Goal: Check status: Check status

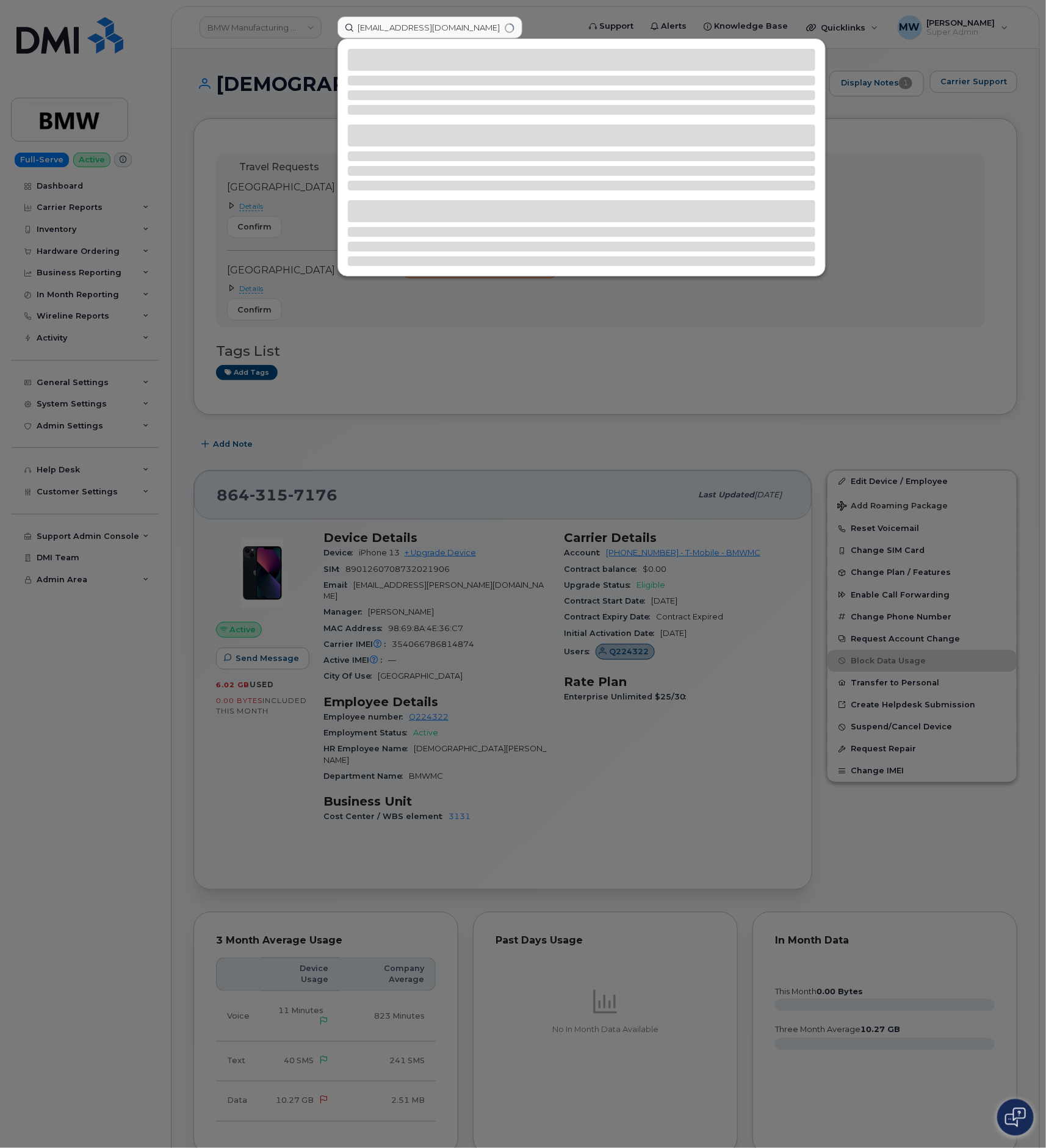
type input "[EMAIL_ADDRESS][DOMAIN_NAME]"
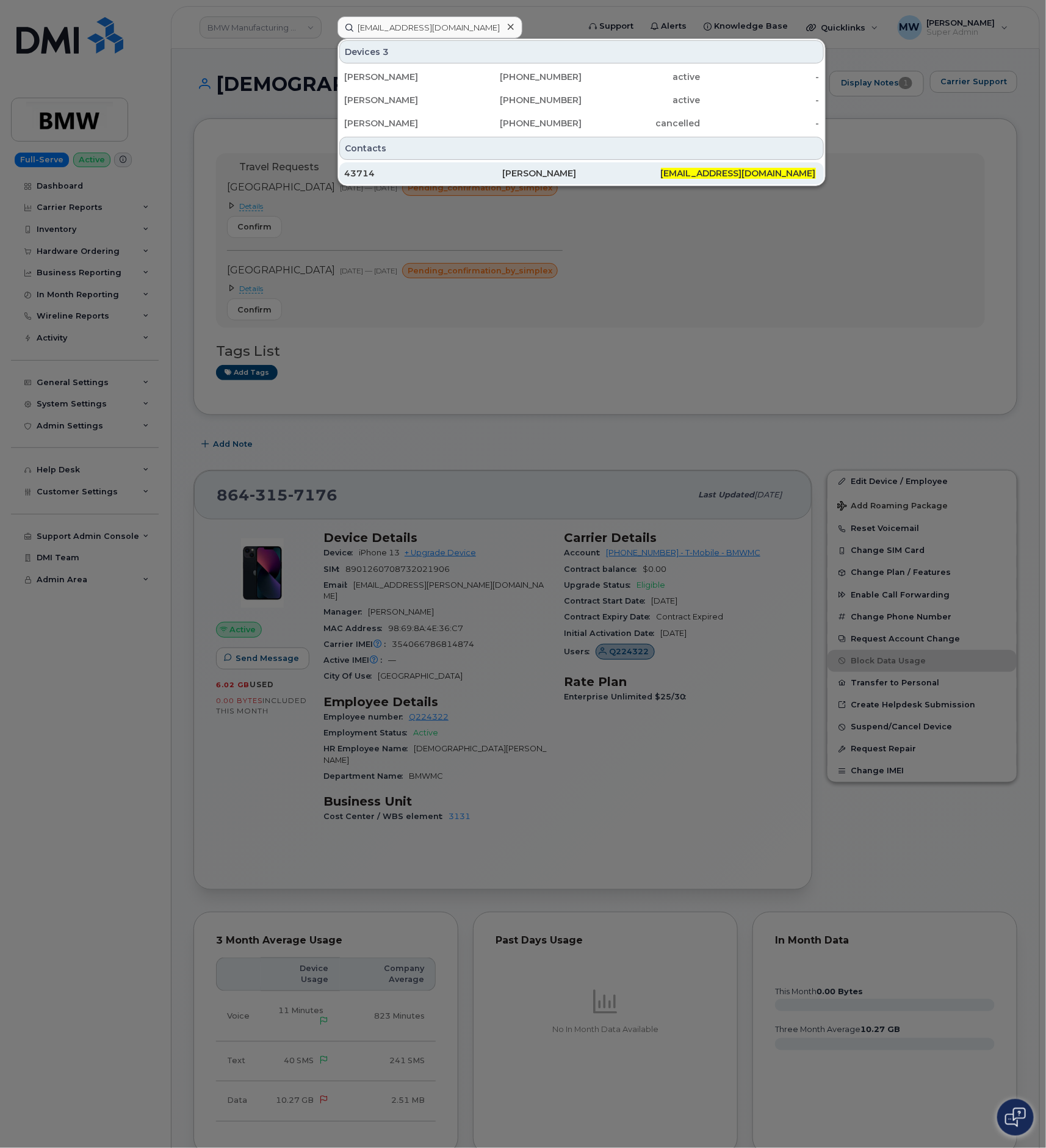
click at [661, 167] on div "[PERSON_NAME]" at bounding box center [740, 173] width 158 height 22
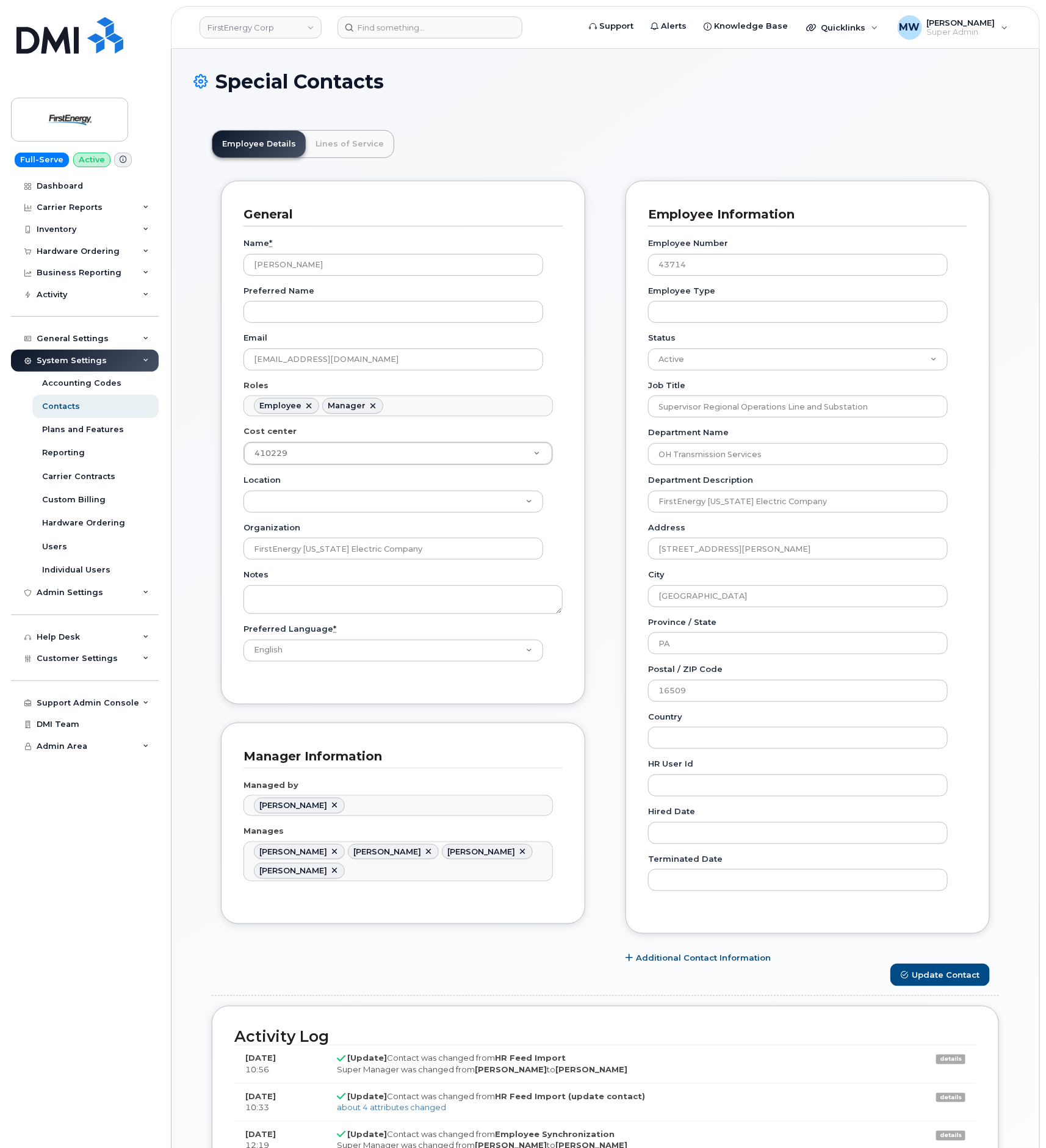
scroll to position [37, 0]
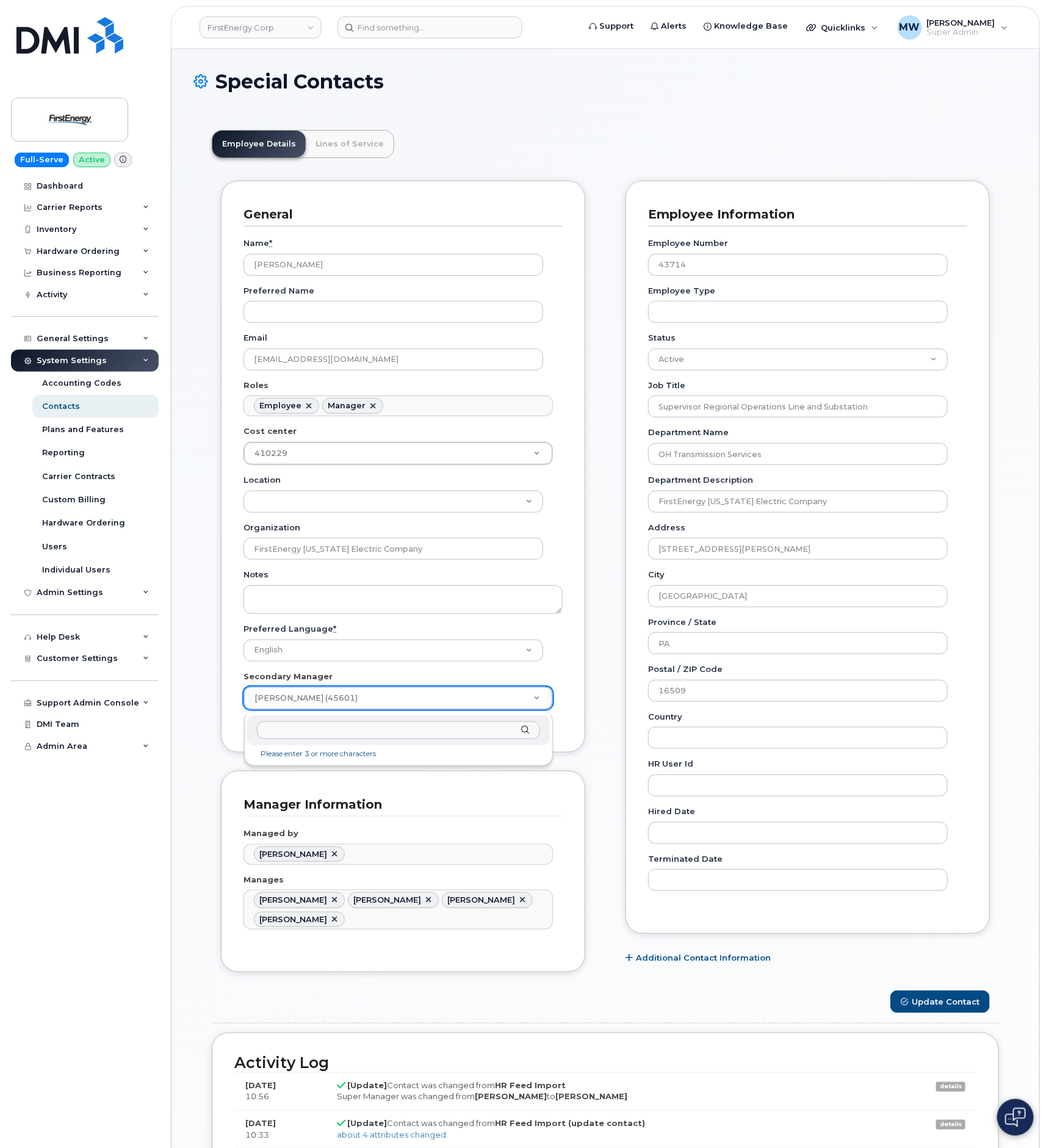
drag, startPoint x: 381, startPoint y: 702, endPoint x: 251, endPoint y: 704, distance: 130.0
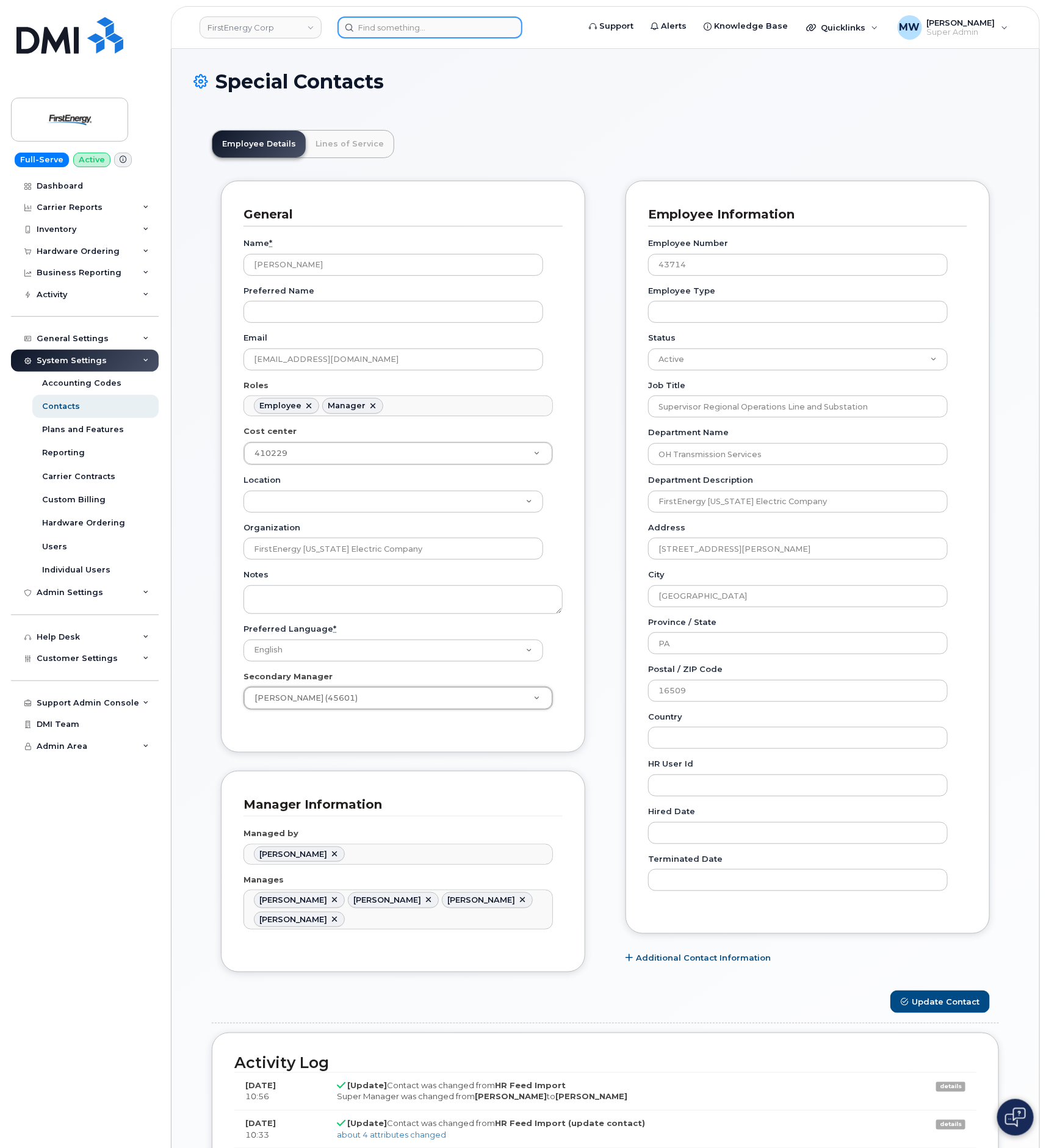
click at [436, 24] on input at bounding box center [430, 27] width 185 height 22
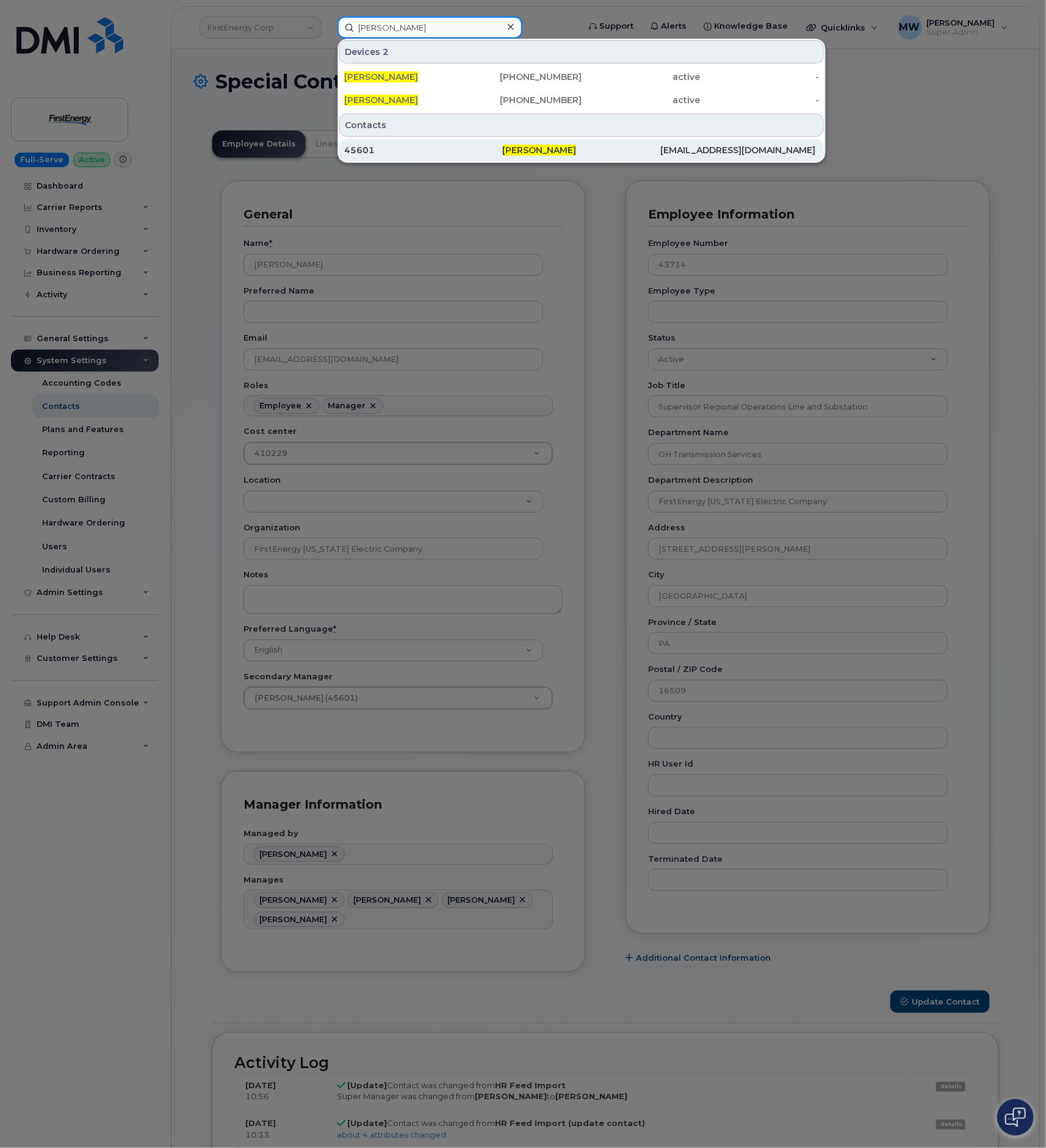
type input "jeremiah j gorkos"
click at [533, 150] on span "Jeremiah J Gorkos" at bounding box center [539, 150] width 74 height 11
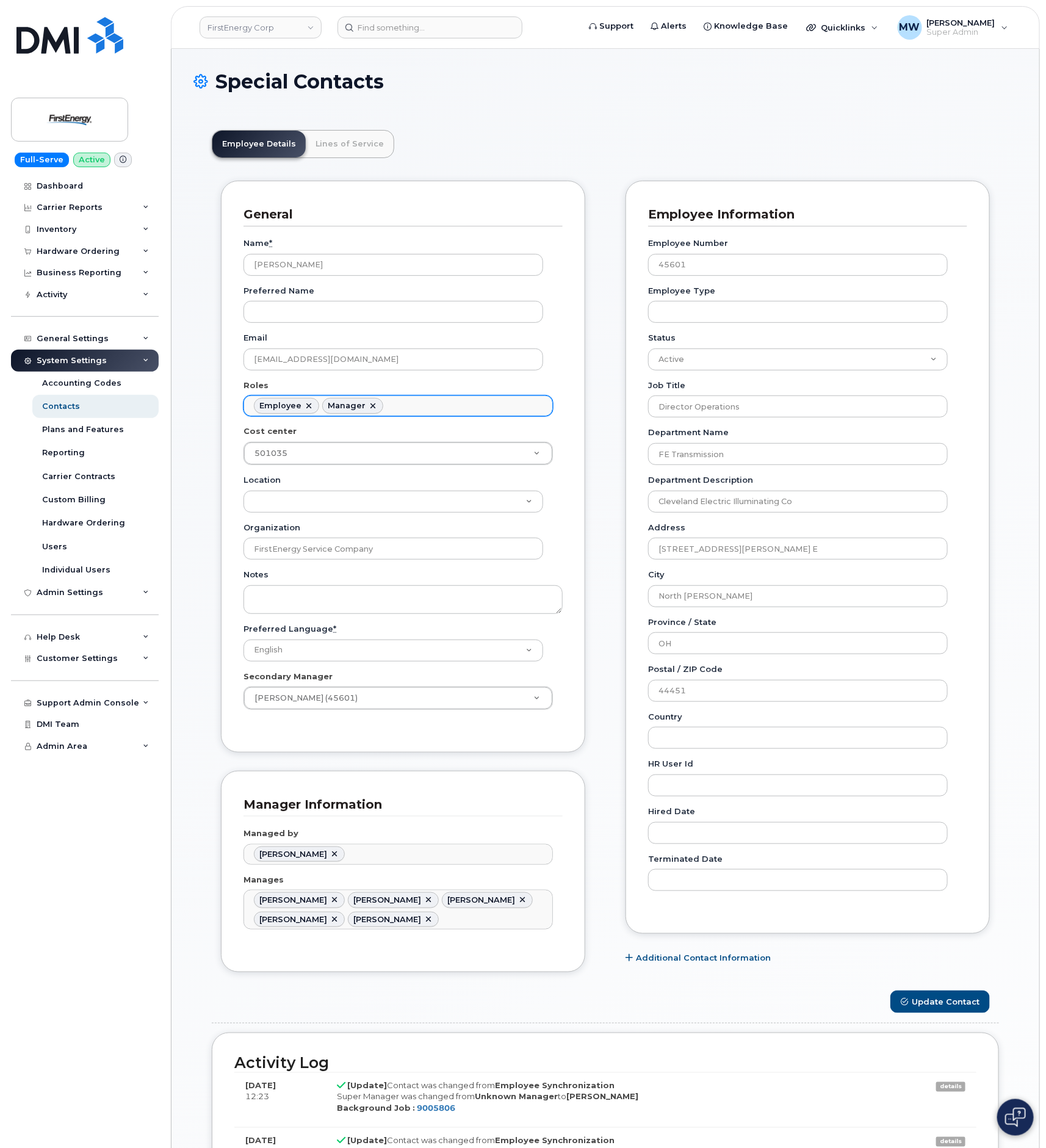
scroll to position [37, 0]
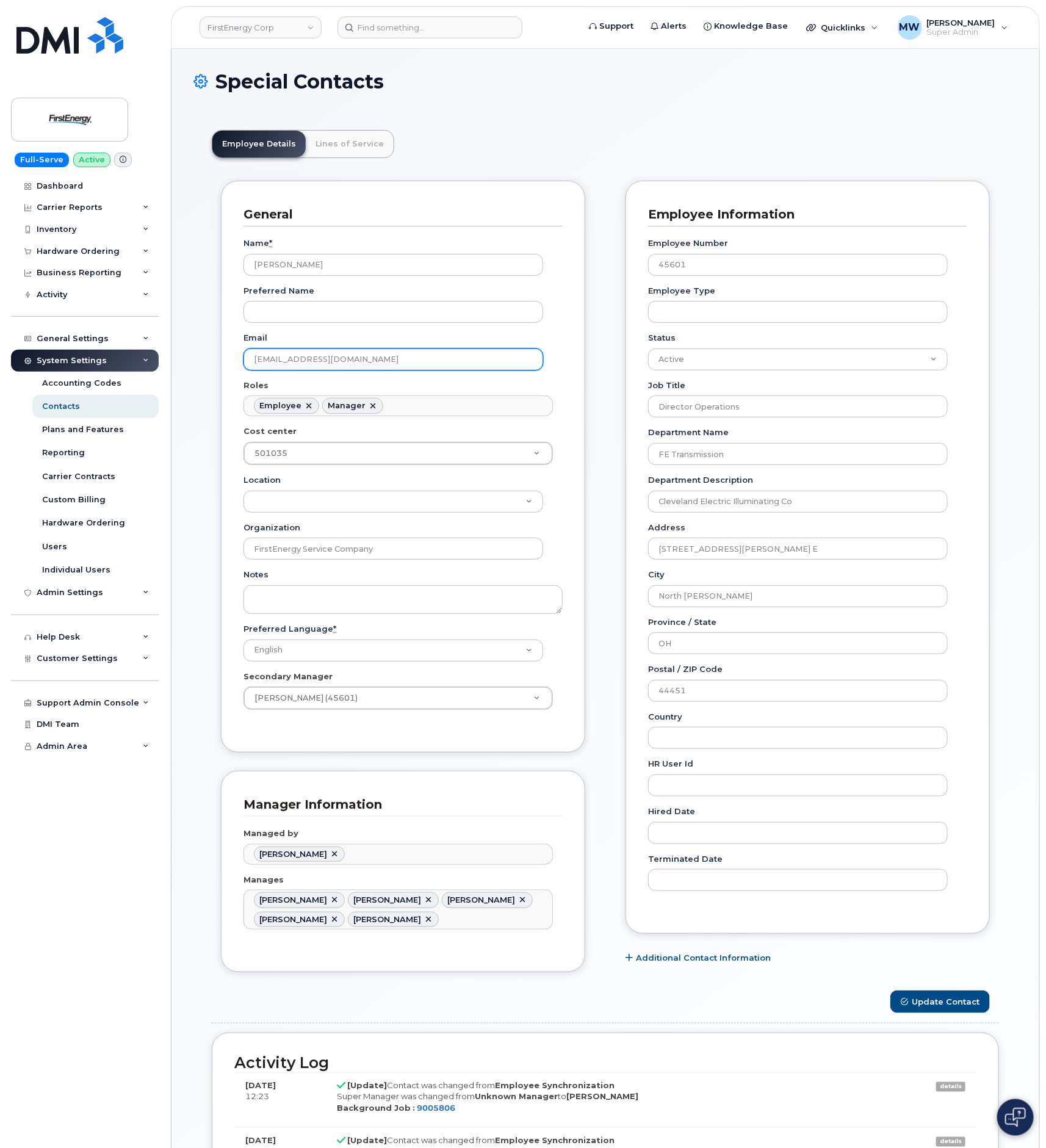
drag, startPoint x: 405, startPoint y: 367, endPoint x: 210, endPoint y: 363, distance: 195.0
click at [212, 361] on div "General Name * Jeremiah J Gorkos Preferred Name Email jgorkos@firstenergycorp.c…" at bounding box center [403, 585] width 383 height 810
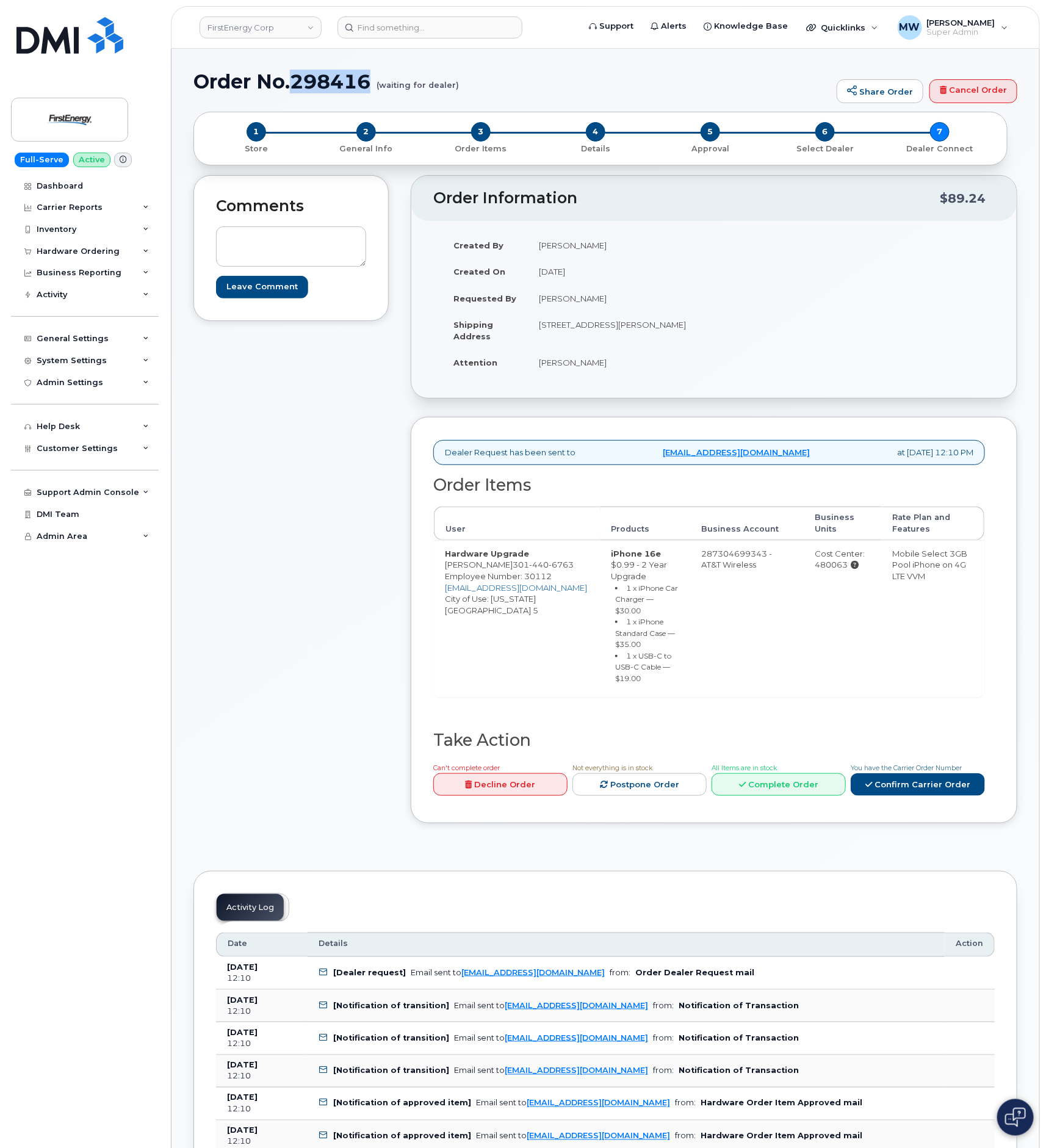
drag, startPoint x: 379, startPoint y: 80, endPoint x: 293, endPoint y: 78, distance: 86.0
click at [293, 78] on h1 "Order No.298416 (waiting for dealer)" at bounding box center [512, 81] width 637 height 21
copy h1 "298416"
click at [930, 784] on link "Confirm Carrier Order" at bounding box center [918, 784] width 134 height 22
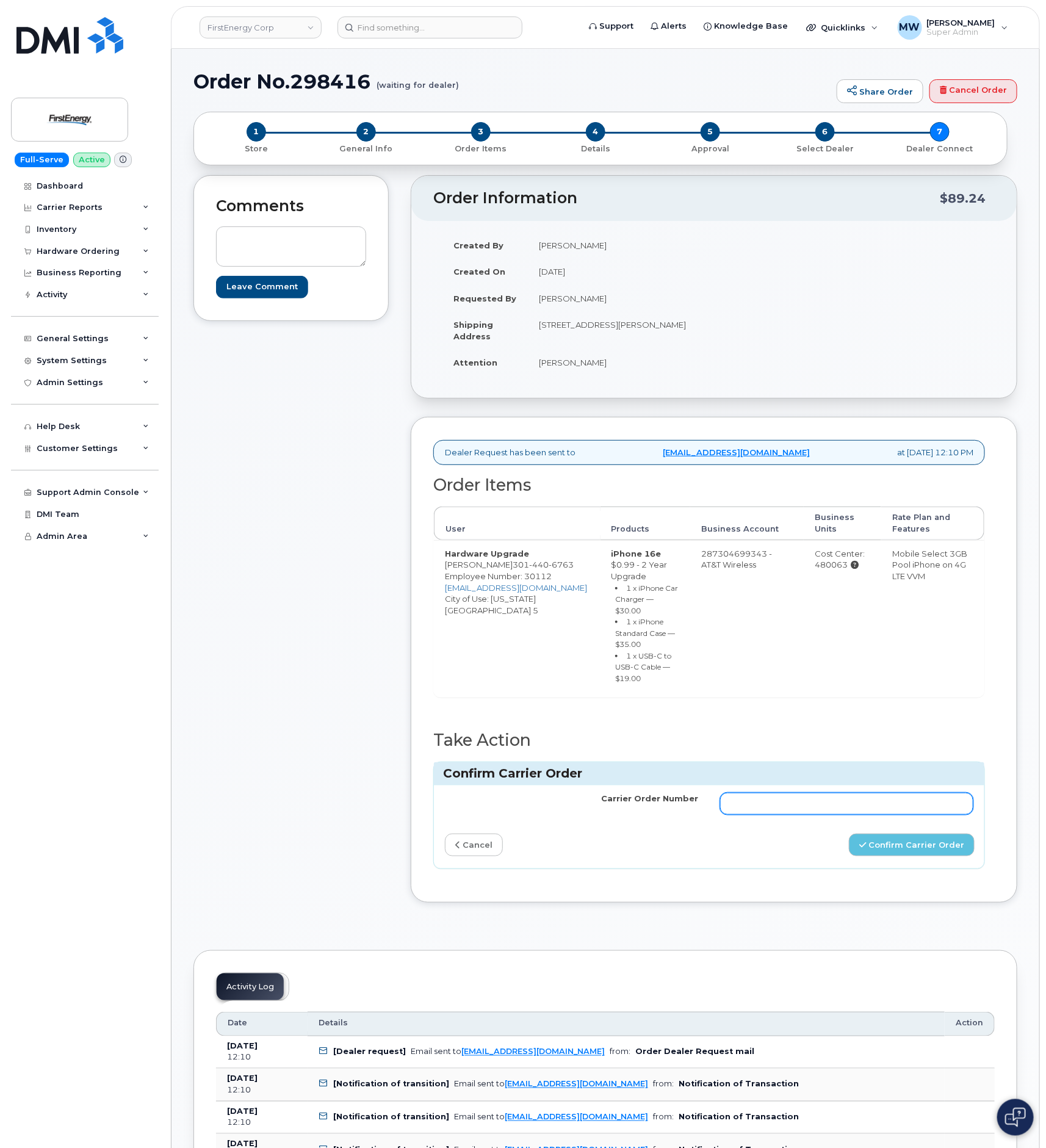
drag, startPoint x: 786, startPoint y: 791, endPoint x: 769, endPoint y: 791, distance: 17.0
click at [788, 793] on input "Carrier Order Number" at bounding box center [847, 803] width 253 height 22
paste input "10-173352050467809"
type input "10-173352050467809"
drag, startPoint x: 881, startPoint y: 833, endPoint x: 901, endPoint y: 839, distance: 20.9
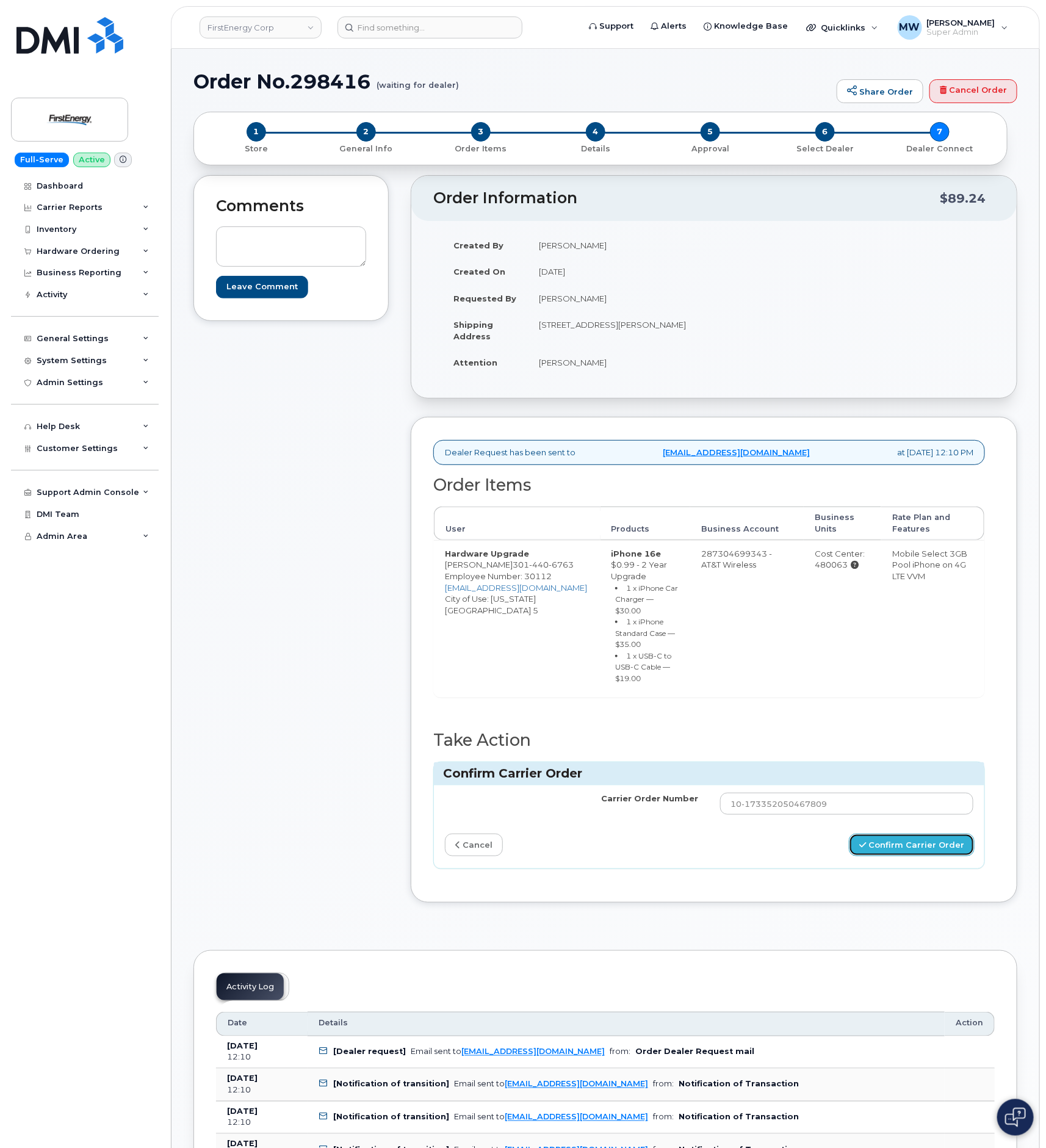
click at [881, 834] on button "Confirm Carrier Order" at bounding box center [912, 845] width 126 height 22
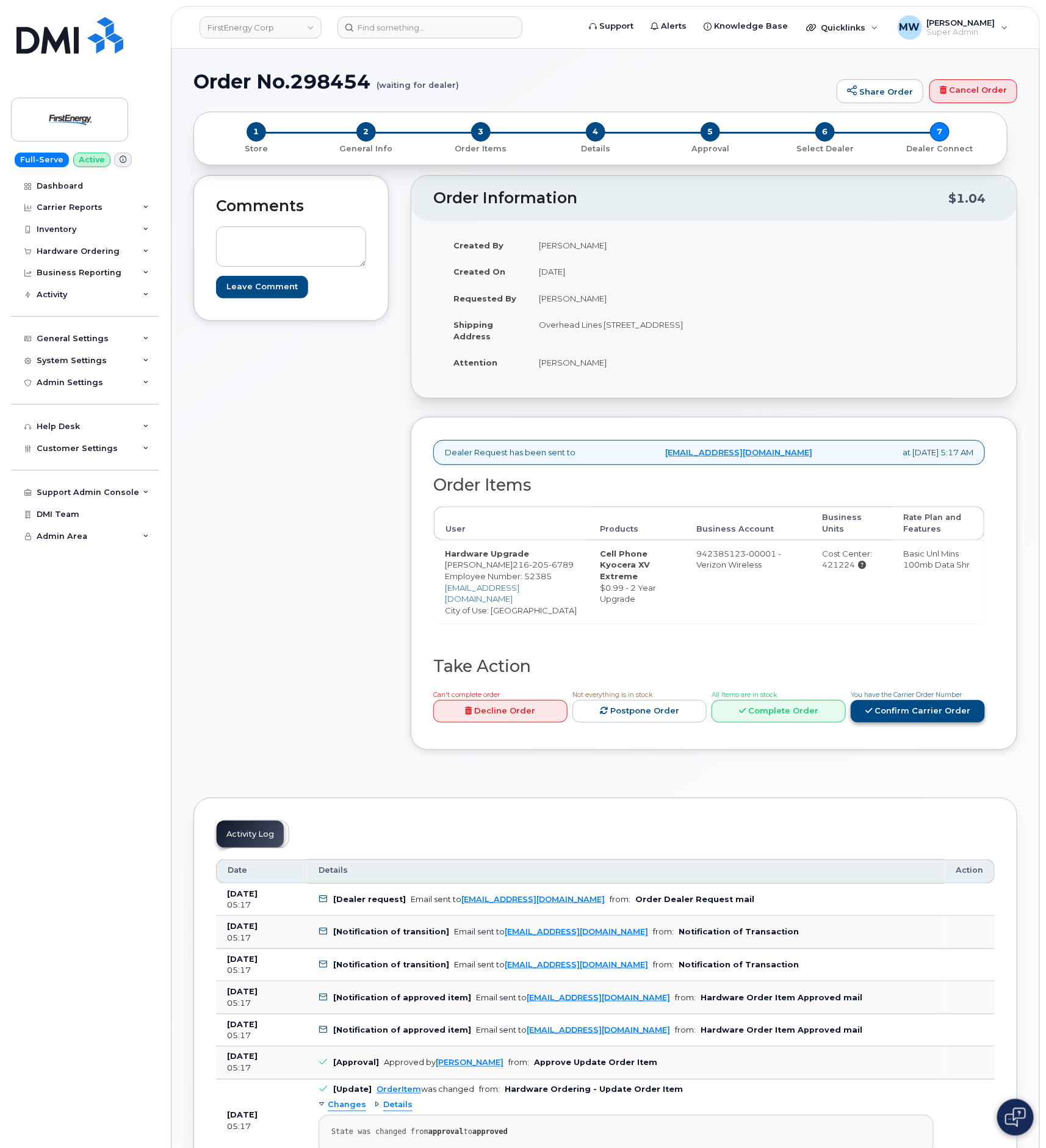
click at [909, 722] on link "Confirm Carrier Order" at bounding box center [918, 711] width 134 height 22
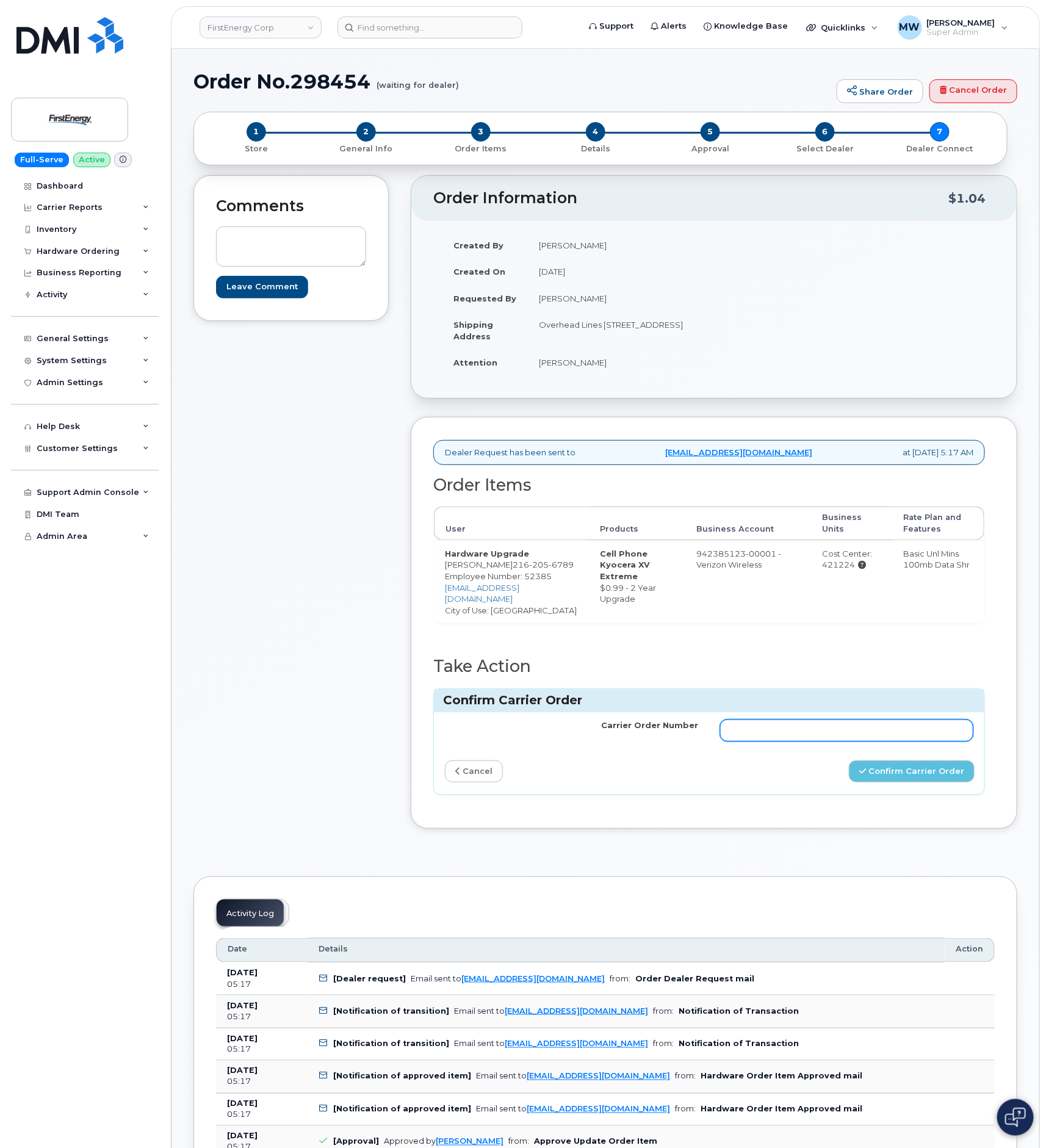
click at [850, 741] on input "Carrier Order Number" at bounding box center [847, 730] width 253 height 22
paste input "MB1000497979983"
type input "MB1000497979983"
click at [954, 780] on button "Confirm Carrier Order" at bounding box center [912, 772] width 126 height 22
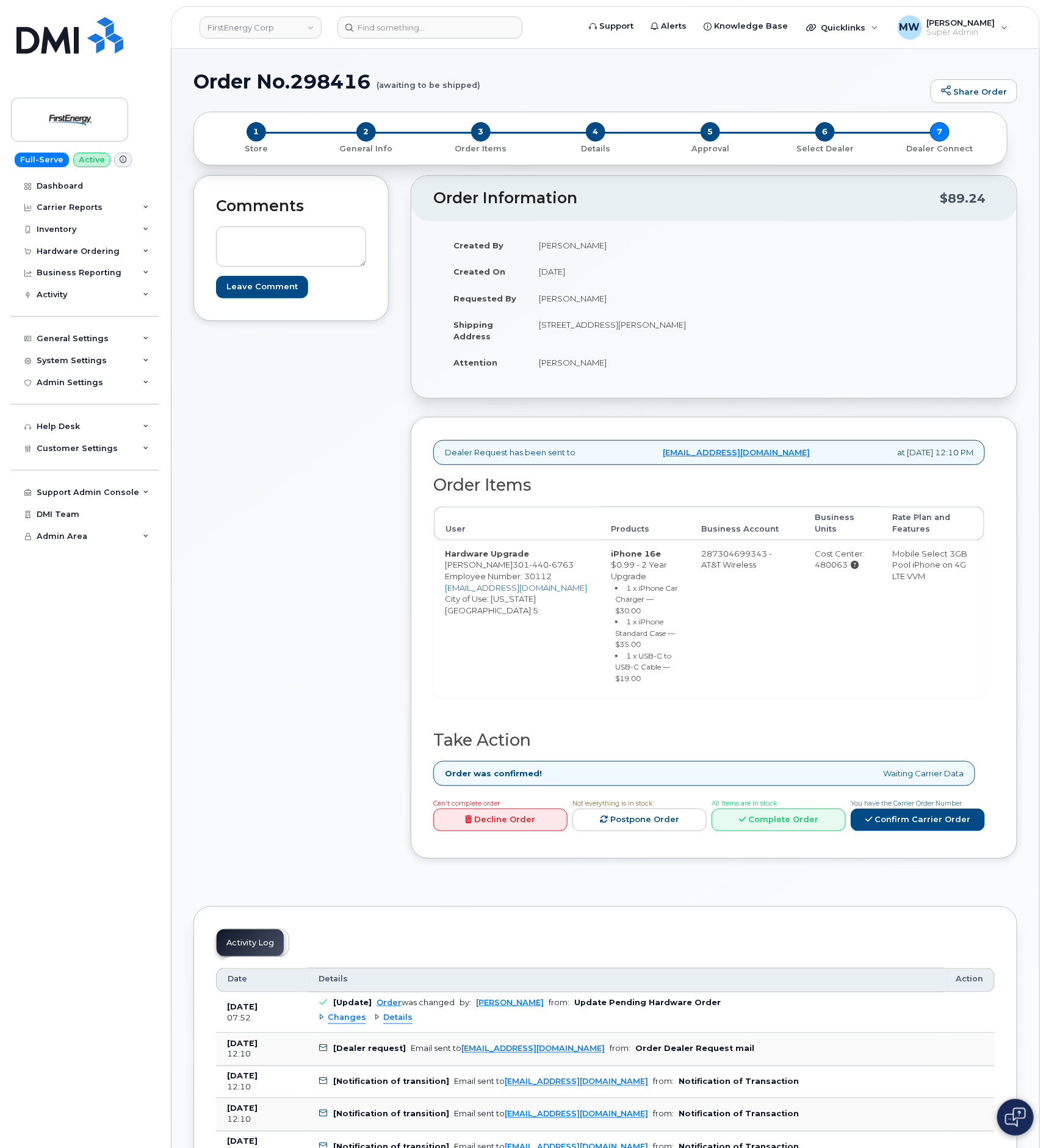
click at [422, 46] on header "FirstEnergy Corp Support Alerts Knowledge Base Quicklinks Suspend / Cancel Devi…" at bounding box center [605, 27] width 869 height 43
click at [420, 26] on input at bounding box center [430, 27] width 185 height 22
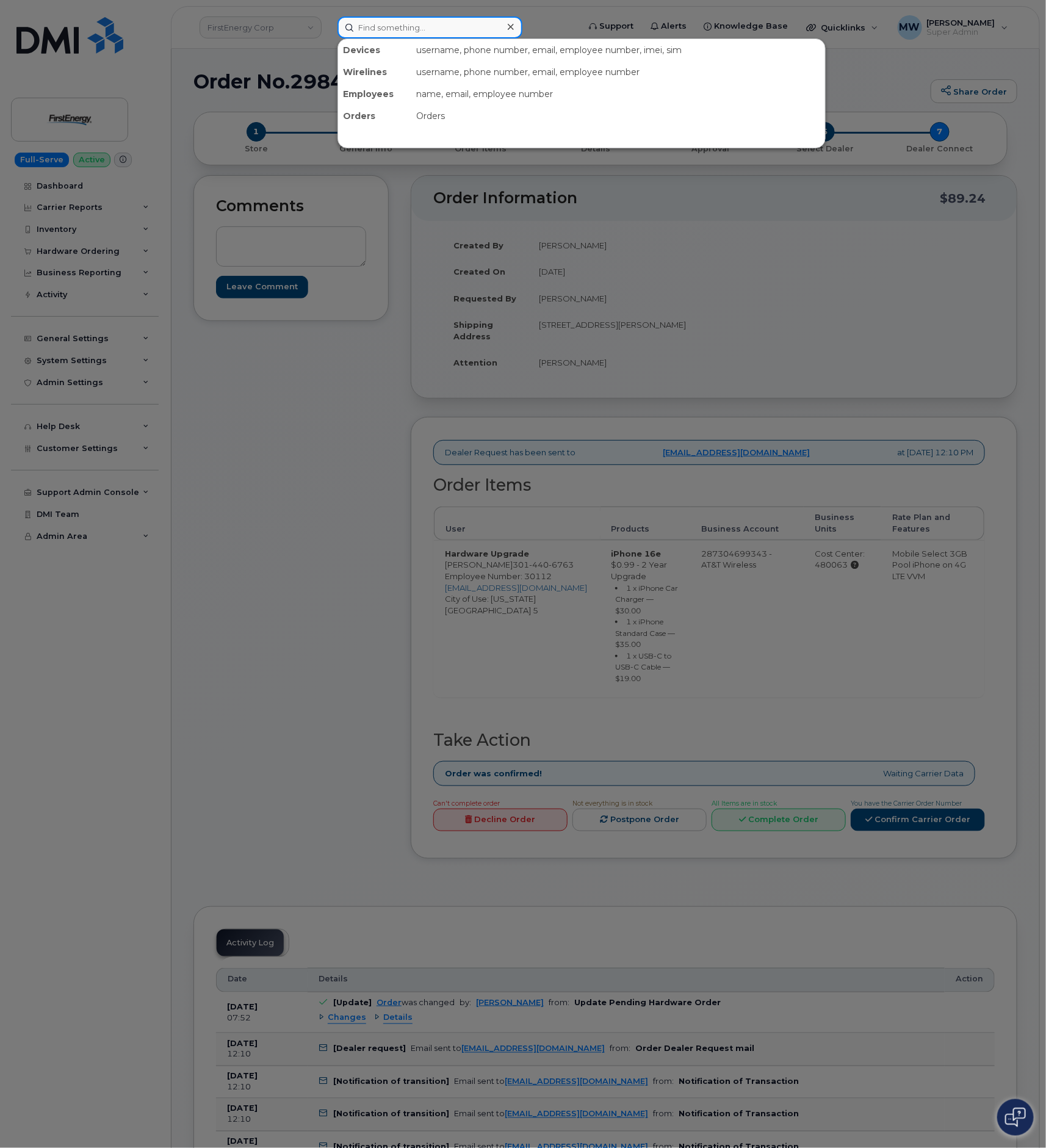
paste input "917-224-8326"
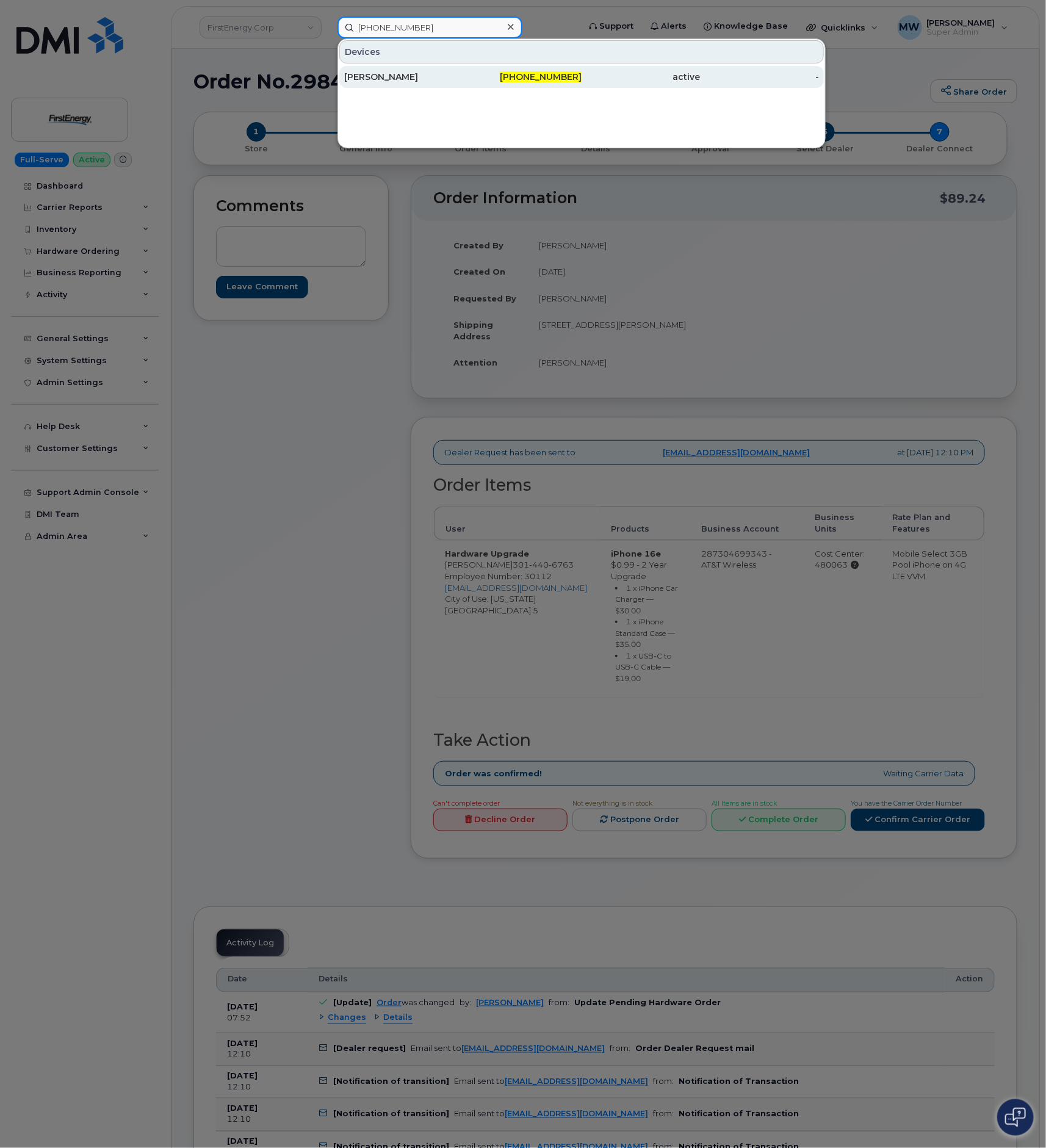
type input "917-224-8326"
click at [376, 80] on div "JOEY PATTERSON" at bounding box center [403, 76] width 119 height 13
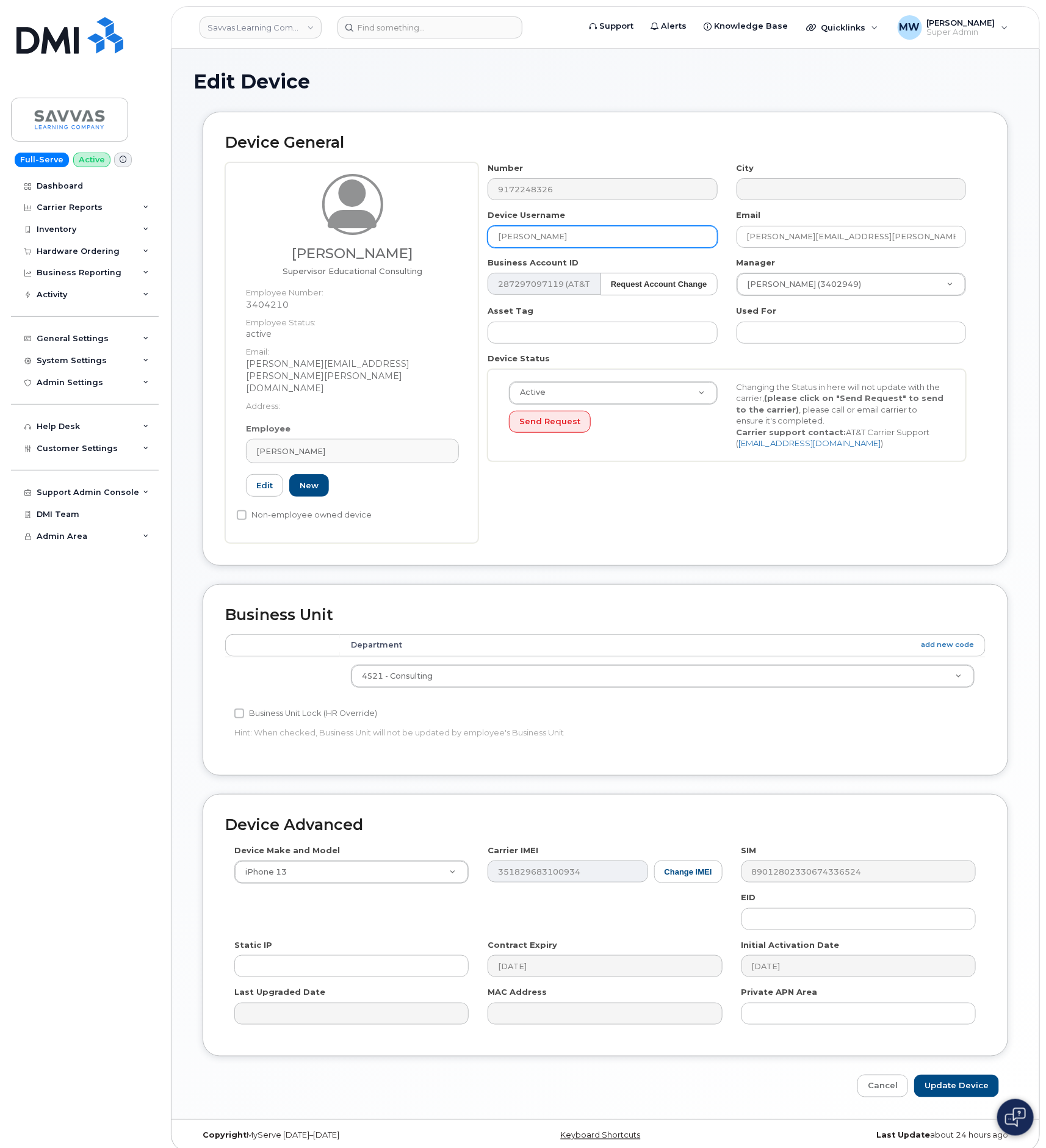
drag, startPoint x: 596, startPoint y: 235, endPoint x: 467, endPoint y: 229, distance: 129.1
click at [471, 235] on div "[PERSON_NAME] Supervisor Educational Consulting Employee Number: 3404210 Employ…" at bounding box center [606, 353] width 761 height 381
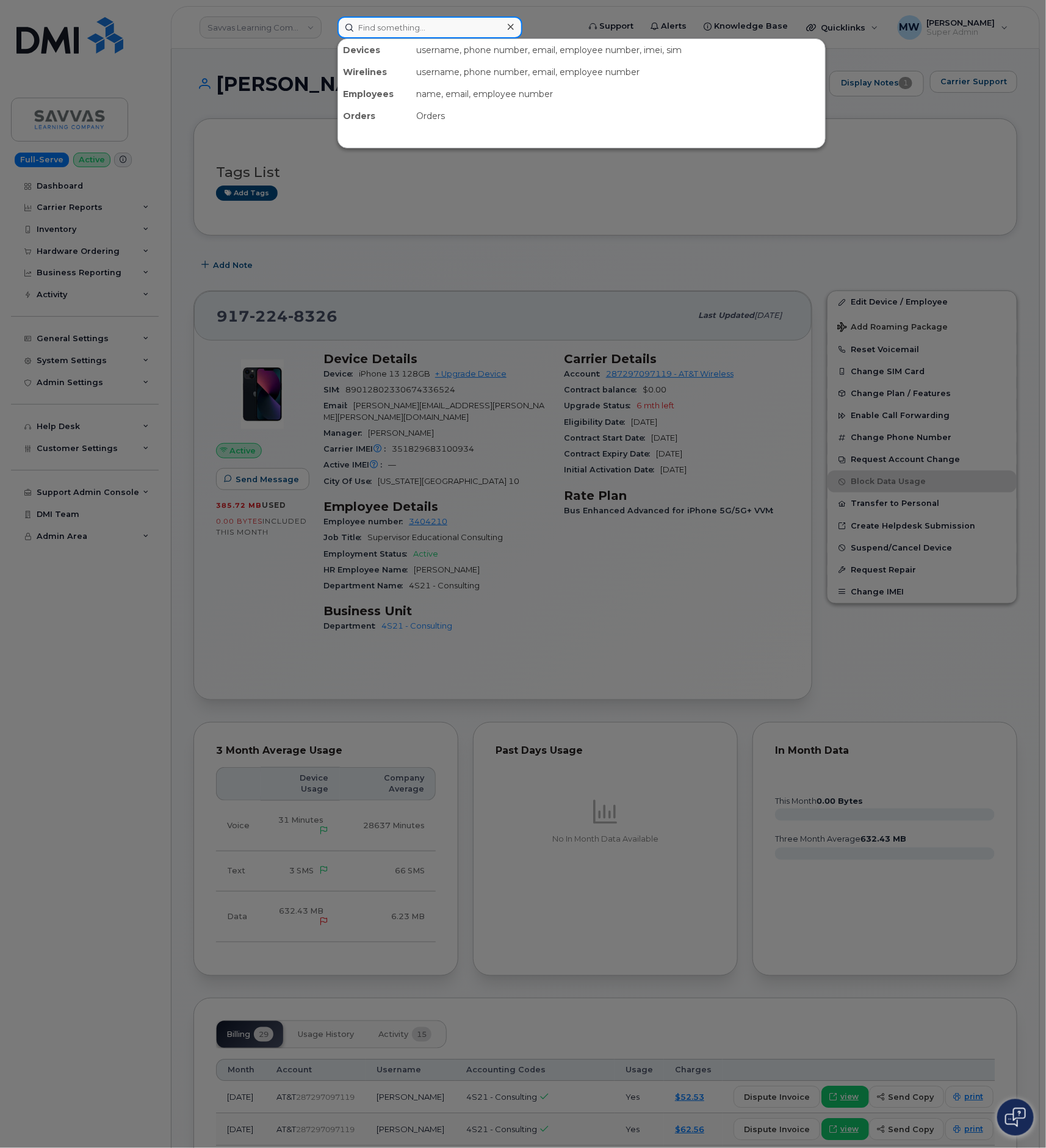
click at [400, 24] on input at bounding box center [430, 27] width 185 height 22
paste input "864) 337-4539"
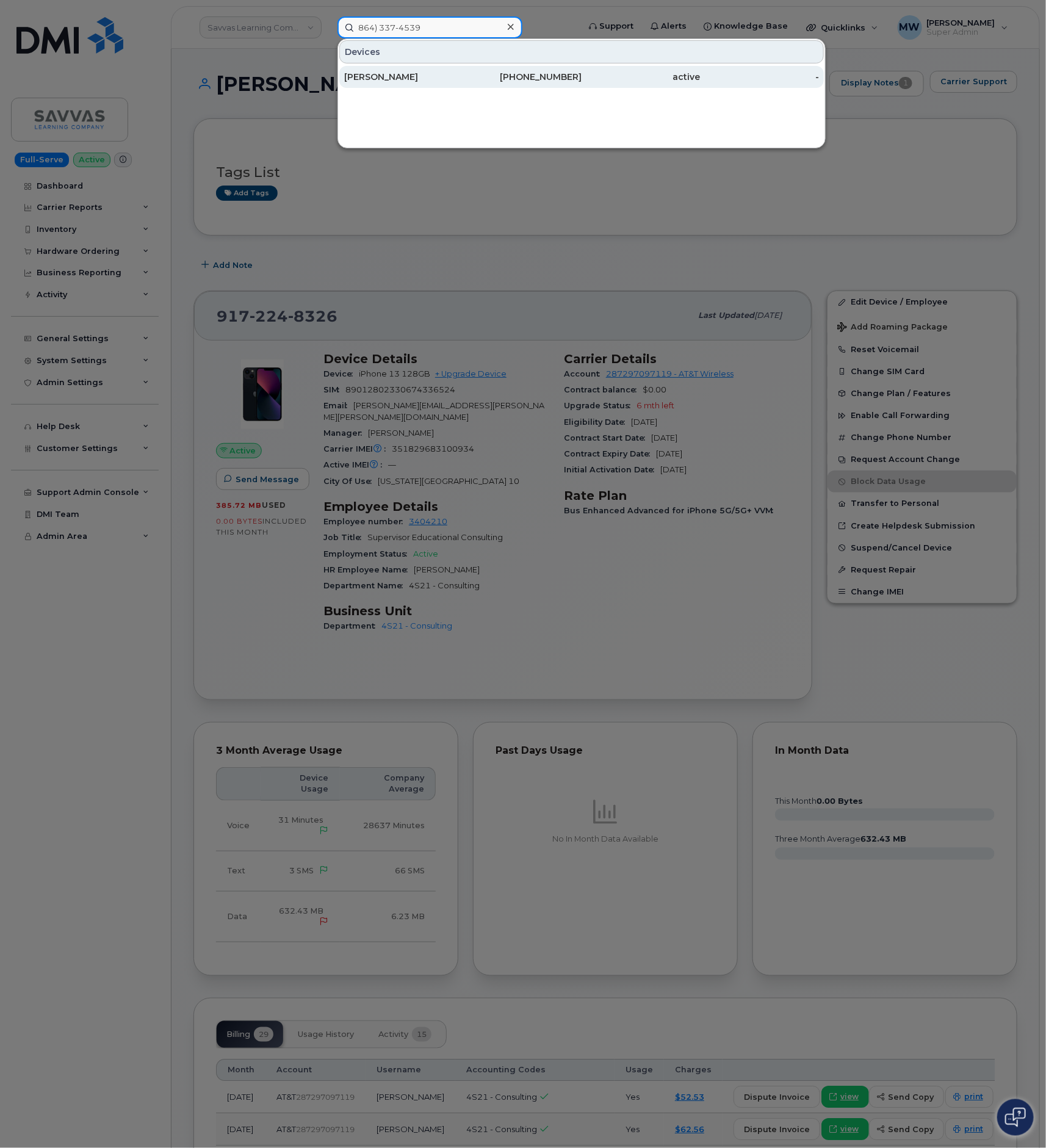
type input "864) 337-4539"
click at [463, 86] on div "Fletcher Rutter" at bounding box center [523, 76] width 119 height 22
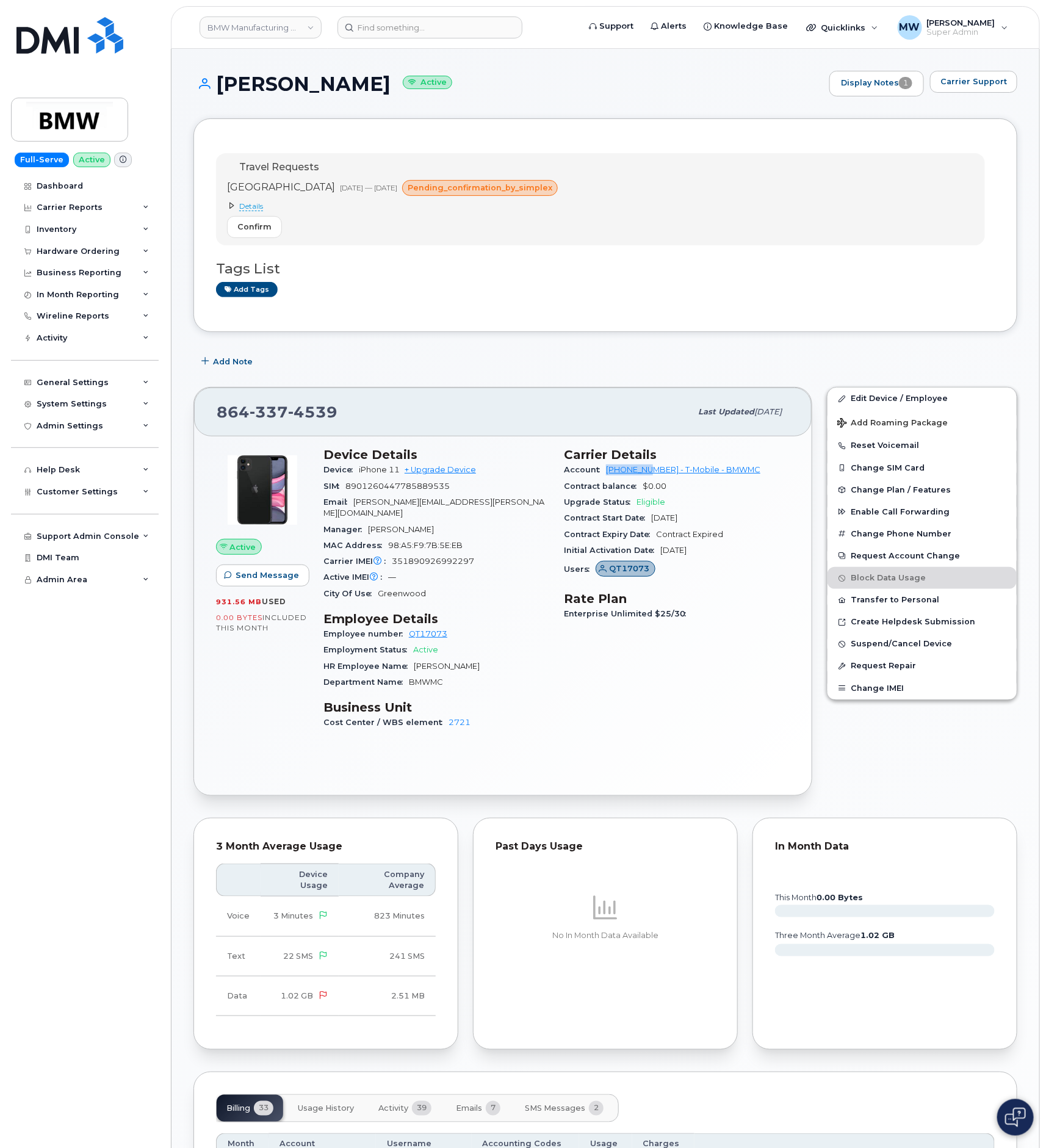
drag, startPoint x: 604, startPoint y: 474, endPoint x: 656, endPoint y: 476, distance: 52.0
click at [656, 476] on div "Account [PHONE_NUMBER] - T-Mobile - BMWMC" at bounding box center [677, 470] width 226 height 16
copy link "972523090"
click at [273, 227] on button "Confirm" at bounding box center [254, 227] width 55 height 22
